Goal: Find specific fact: Find specific fact

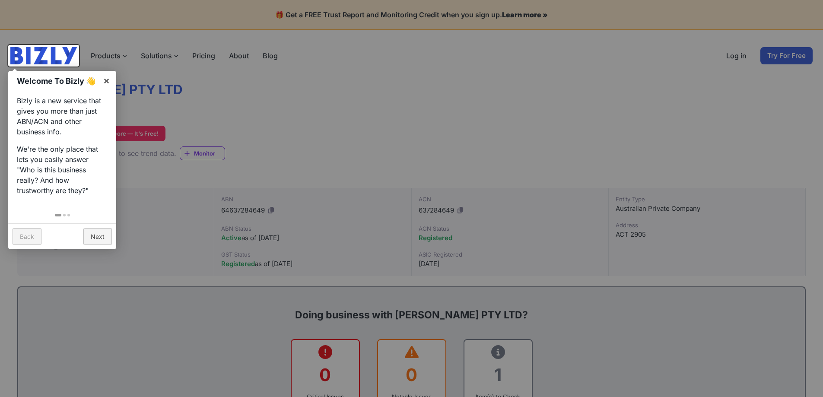
click at [155, 247] on div at bounding box center [411, 198] width 823 height 397
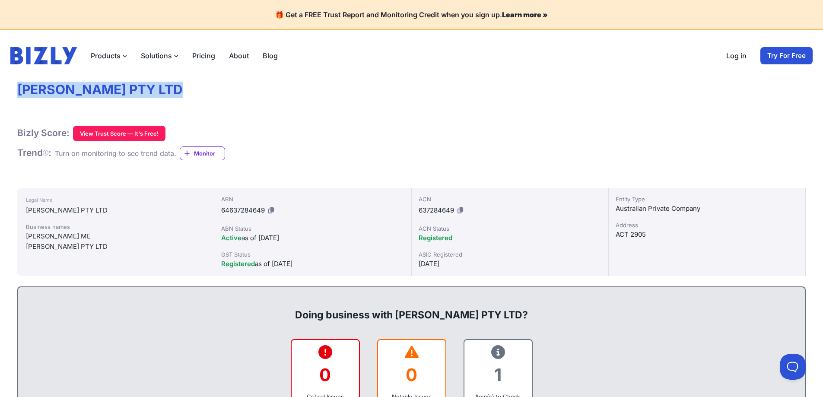
drag, startPoint x: 20, startPoint y: 88, endPoint x: 186, endPoint y: 87, distance: 166.3
click at [186, 87] on h1 "[PERSON_NAME] PTY LTD" at bounding box center [411, 90] width 788 height 16
copy h1 "[PERSON_NAME] PTY LTD"
click at [630, 206] on div "Australian Private Company" at bounding box center [706, 208] width 183 height 10
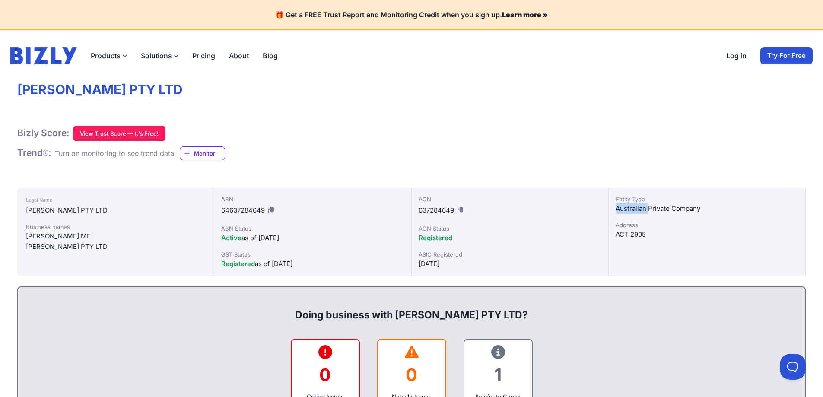
click at [630, 206] on div "Australian Private Company" at bounding box center [706, 208] width 183 height 10
copy div "Australian"
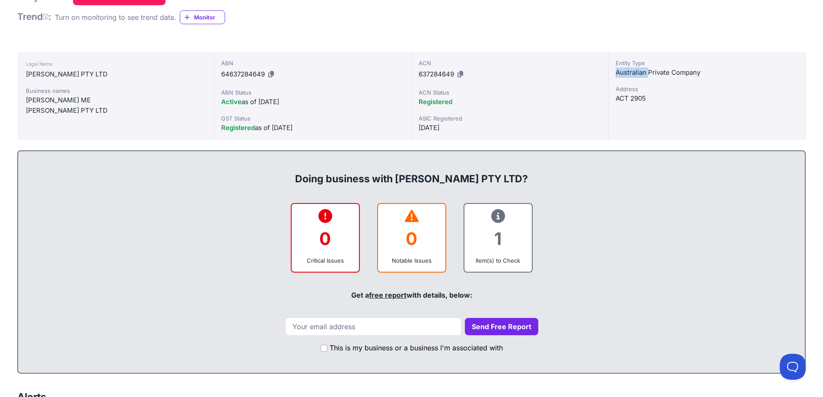
scroll to position [86, 0]
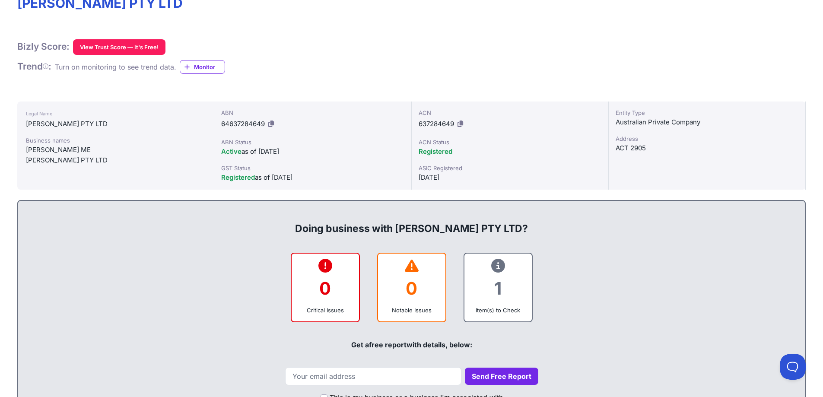
click at [661, 146] on div "ACT 2905" at bounding box center [706, 148] width 183 height 10
drag, startPoint x: 611, startPoint y: 120, endPoint x: 621, endPoint y: 120, distance: 9.5
click at [621, 120] on div "Entity Type Australian Private Company Address ACT 2905" at bounding box center [706, 145] width 197 height 88
